Goal: Task Accomplishment & Management: Manage account settings

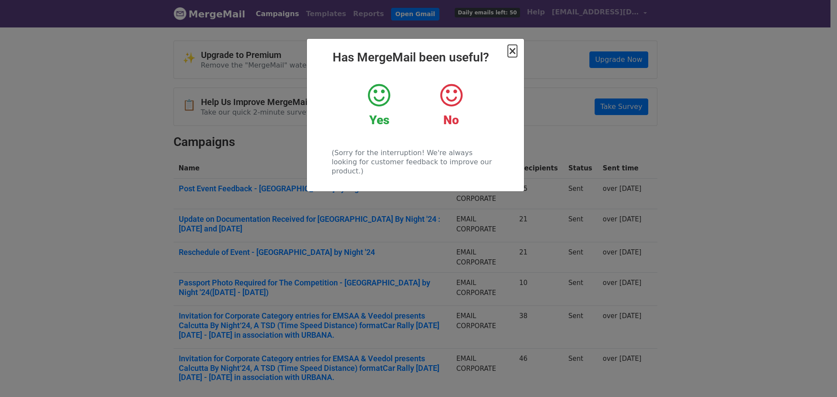
drag, startPoint x: 512, startPoint y: 50, endPoint x: 560, endPoint y: 114, distance: 79.8
click at [513, 50] on span "×" at bounding box center [512, 51] width 9 height 12
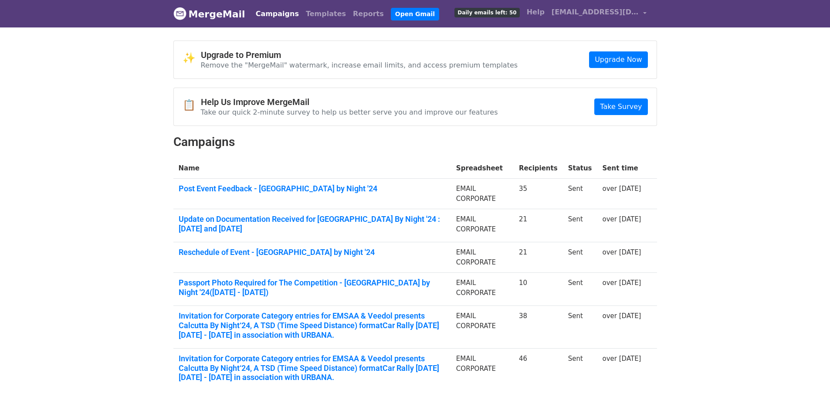
click at [266, 13] on link "Campaigns" at bounding box center [277, 13] width 50 height 17
